Goal: Task Accomplishment & Management: Manage account settings

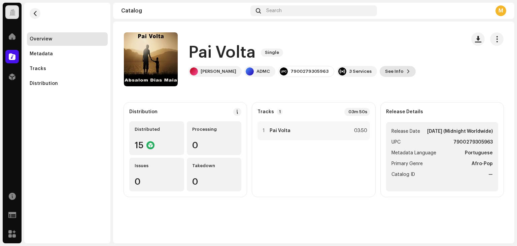
click at [407, 71] on span at bounding box center [409, 71] width 4 height 5
click at [424, 78] on div "Pai Volta 2776493 Metadata Distribution Metadata Language Portuguese Release Ti…" at bounding box center [258, 123] width 517 height 246
click at [499, 41] on button "button" at bounding box center [496, 38] width 13 height 13
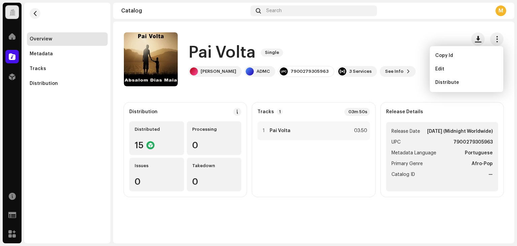
click at [440, 70] on span "Edit" at bounding box center [440, 68] width 9 height 5
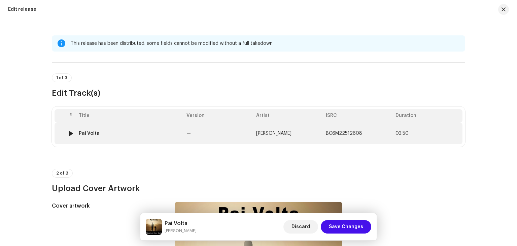
click at [138, 134] on div "Pai Volta" at bounding box center [130, 133] width 102 height 5
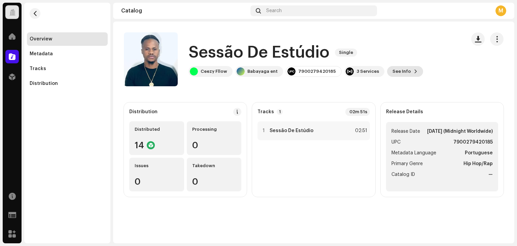
click at [402, 72] on button "See Info" at bounding box center [405, 71] width 36 height 11
drag, startPoint x: 479, startPoint y: 52, endPoint x: 489, endPoint y: 46, distance: 11.2
click at [485, 50] on div "Sessão De Estúdio 2949190 Metadata Distribution Metadata Language Portuguese Re…" at bounding box center [258, 123] width 517 height 246
click at [497, 36] on span "button" at bounding box center [497, 38] width 6 height 5
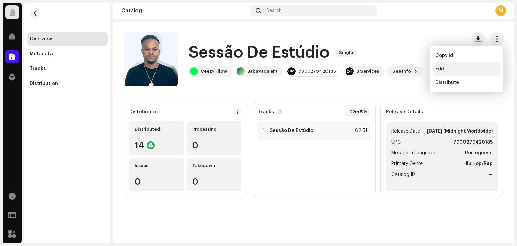
click at [442, 66] on span "Edit" at bounding box center [440, 68] width 9 height 5
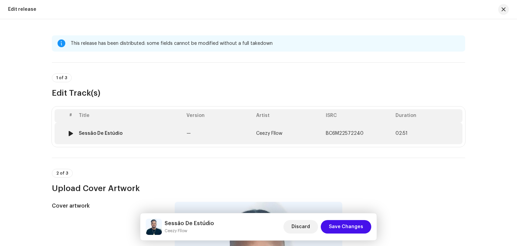
click at [152, 135] on div "Sessão De Estúdio" at bounding box center [130, 133] width 102 height 5
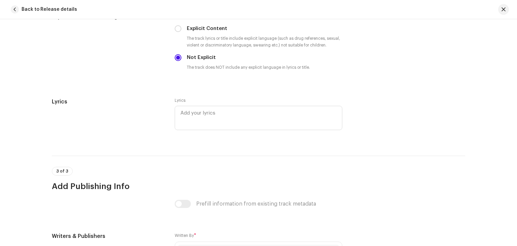
scroll to position [1416, 0]
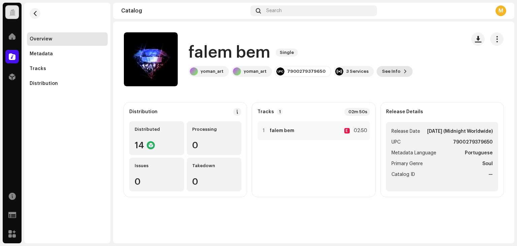
click at [387, 72] on span "See Info" at bounding box center [391, 71] width 19 height 13
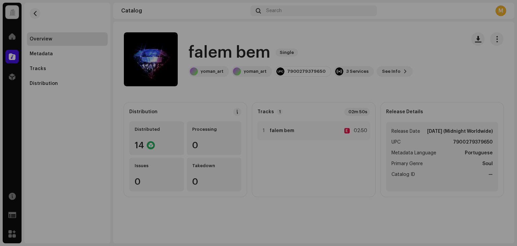
click at [428, 81] on div "falem bem 2878909 Metadata Distribution Metadata Language Portuguese Release Ti…" at bounding box center [258, 123] width 517 height 246
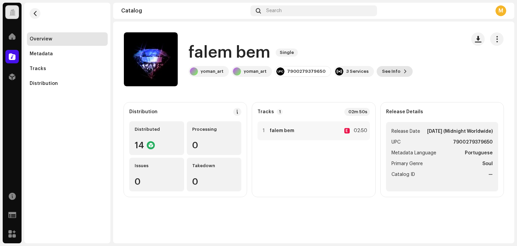
click at [394, 70] on button "See Info" at bounding box center [395, 71] width 36 height 11
drag, startPoint x: 476, startPoint y: 65, endPoint x: 495, endPoint y: 44, distance: 28.1
click at [480, 60] on div "falem bem 2878909 Metadata Distribution Metadata Language Portuguese Release Ti…" at bounding box center [258, 123] width 517 height 246
click at [498, 31] on catalog-releases-details-overview "falem bem Single falem bem Single yoman_art yoman_art 7900279379650 3 Services …" at bounding box center [314, 115] width 402 height 186
click at [498, 36] on span "button" at bounding box center [497, 38] width 6 height 5
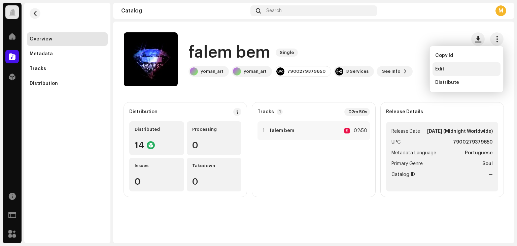
click at [439, 69] on span "Edit" at bounding box center [440, 68] width 9 height 5
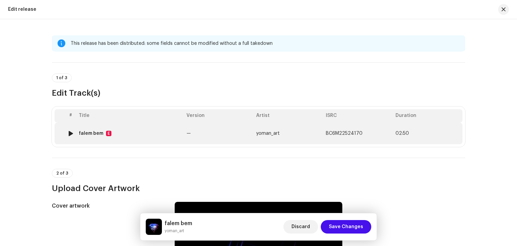
click at [136, 132] on div "falem bem E" at bounding box center [130, 133] width 102 height 5
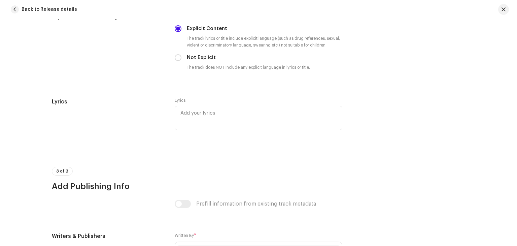
scroll to position [1416, 0]
